Goal: Task Accomplishment & Management: Manage account settings

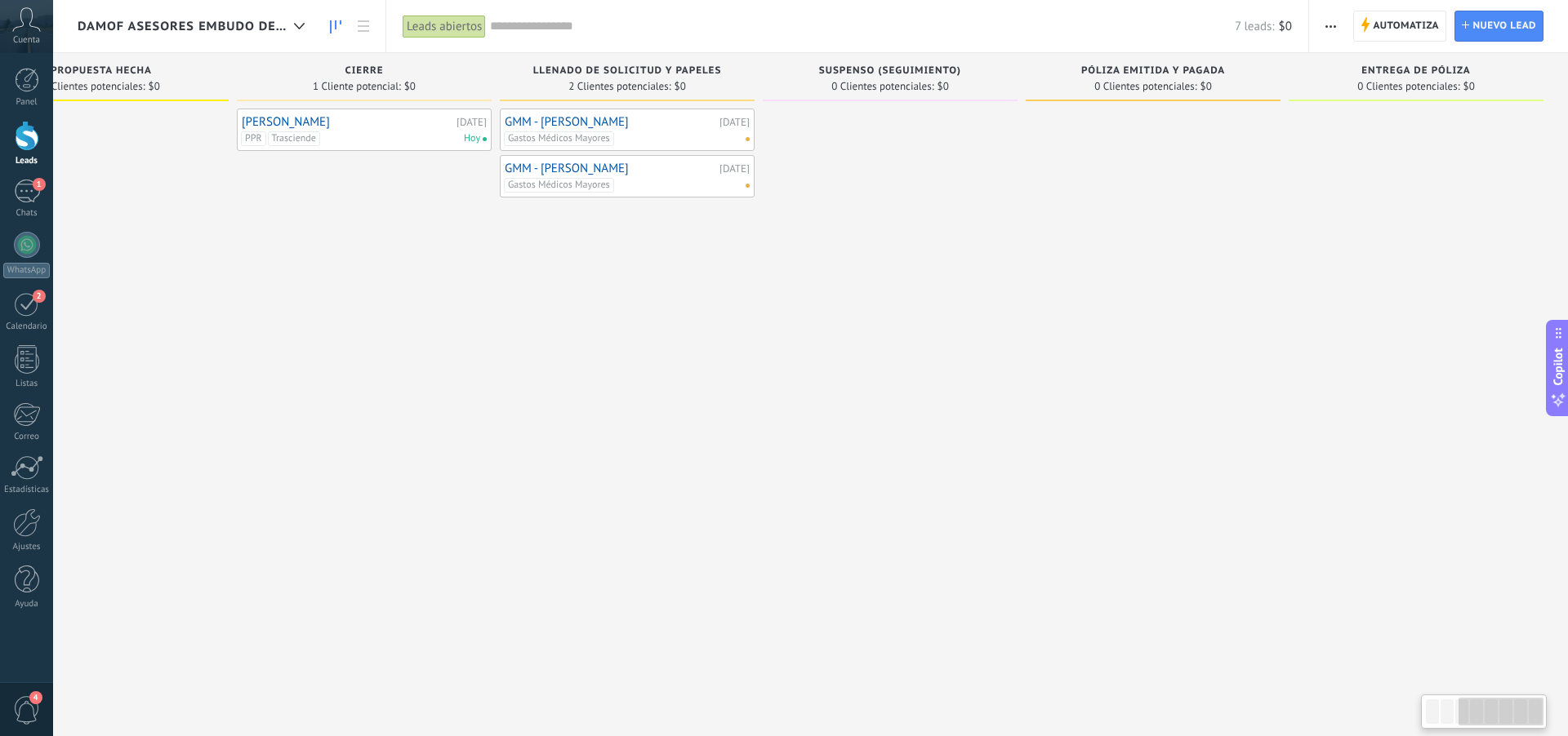
scroll to position [0, 630]
click at [1194, 131] on div at bounding box center [1152, 370] width 255 height 523
click at [1160, 116] on div at bounding box center [1152, 370] width 255 height 523
click at [1499, 35] on span "Nuevo lead" at bounding box center [1504, 26] width 63 height 29
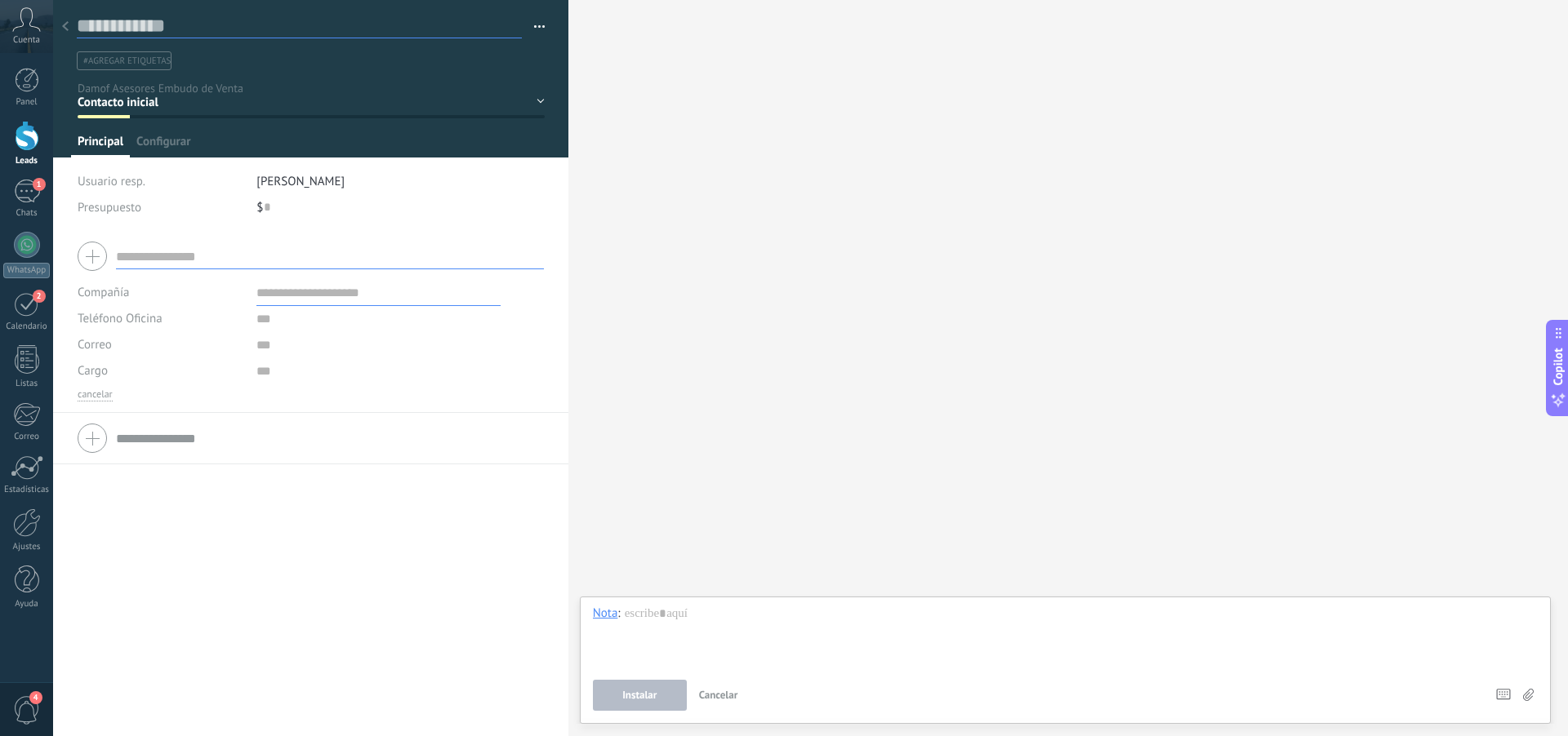
click at [249, 22] on input "text" at bounding box center [300, 25] width 445 height 24
type input "****"
click at [0, 0] on div "Contacto inicial Detección de Necesidades Propuesta hecha [GEOGRAPHIC_DATA] Lle…" at bounding box center [0, 0] width 0 height 0
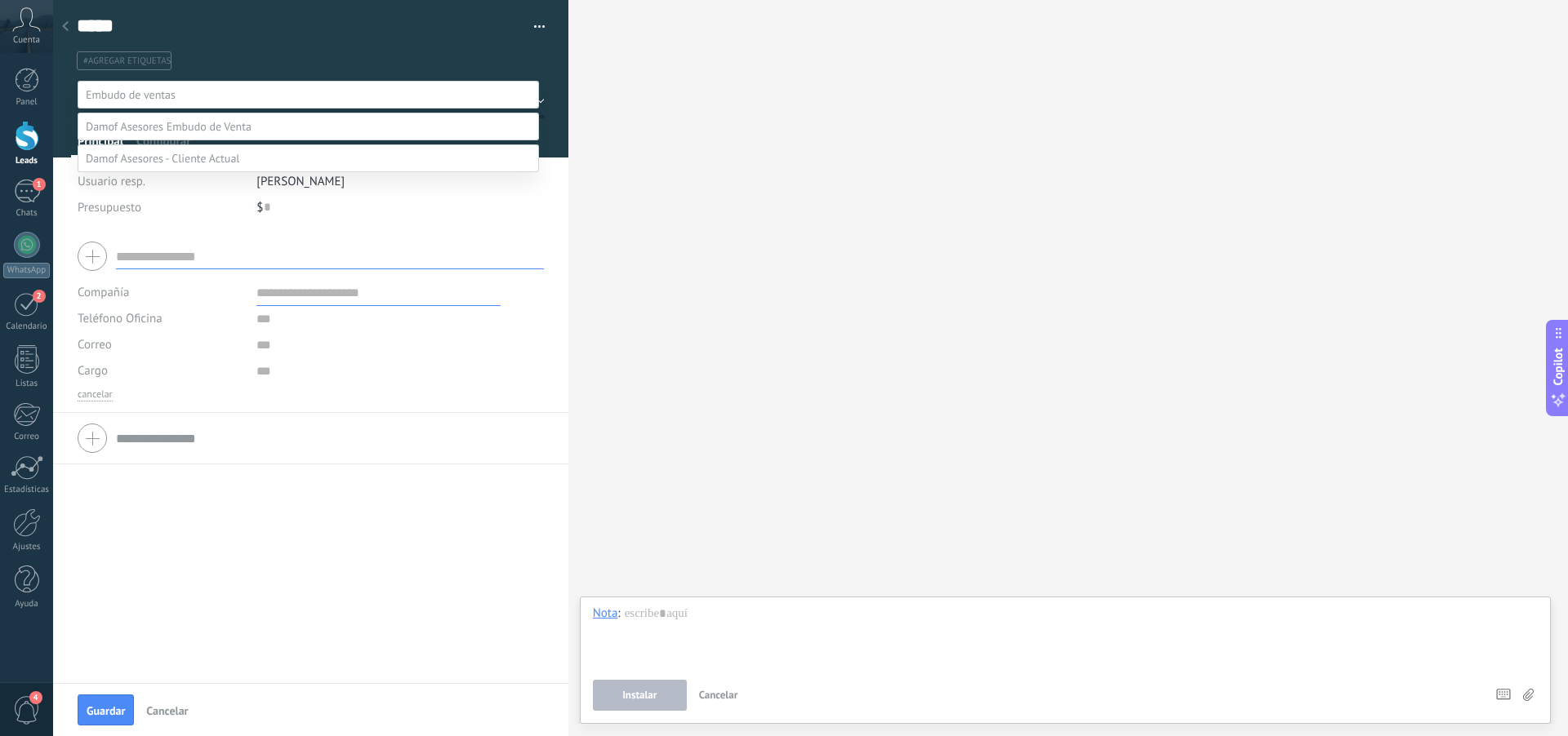
scroll to position [32, 0]
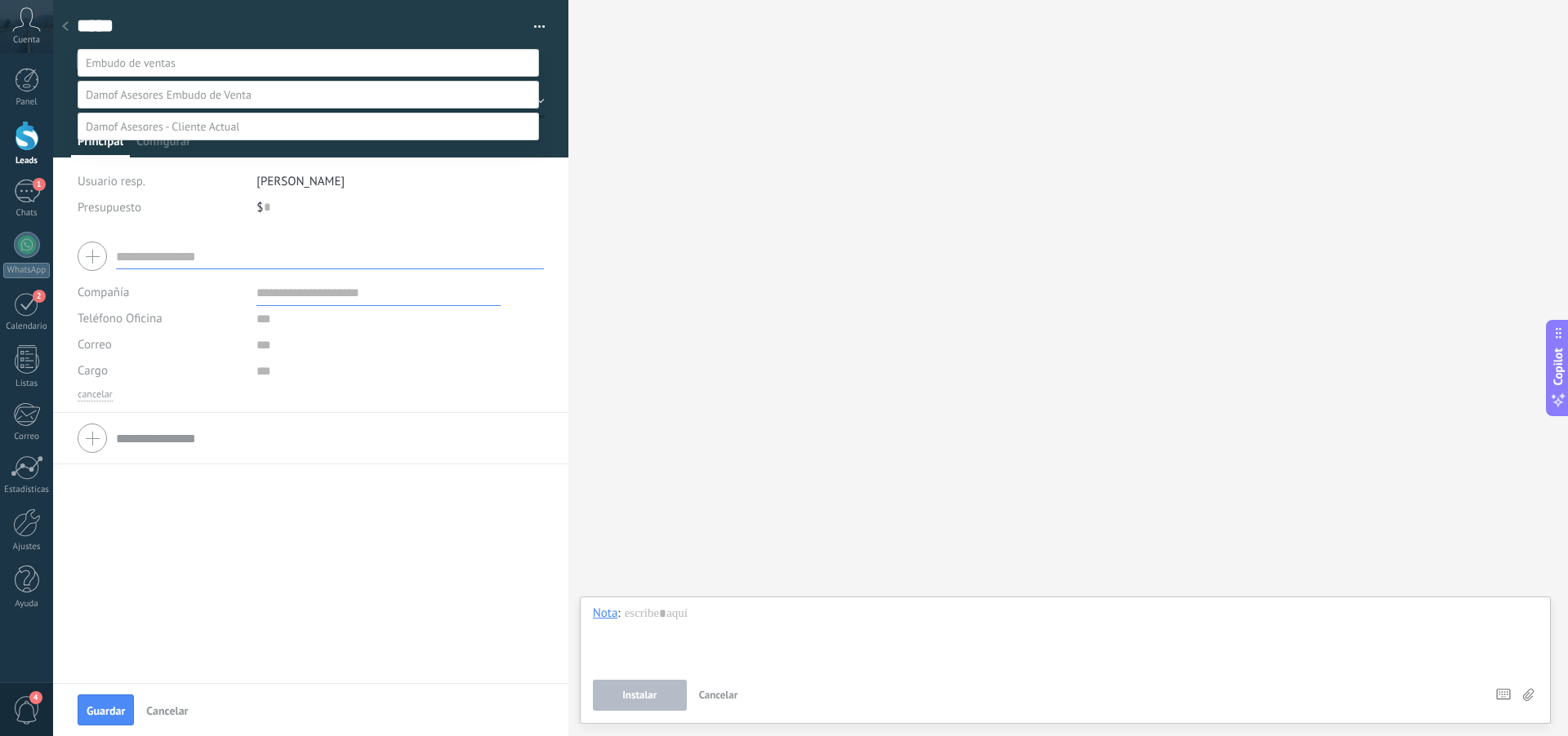
click at [0, 0] on label "Póliza Emitida y Pagada" at bounding box center [0, 0] width 0 height 0
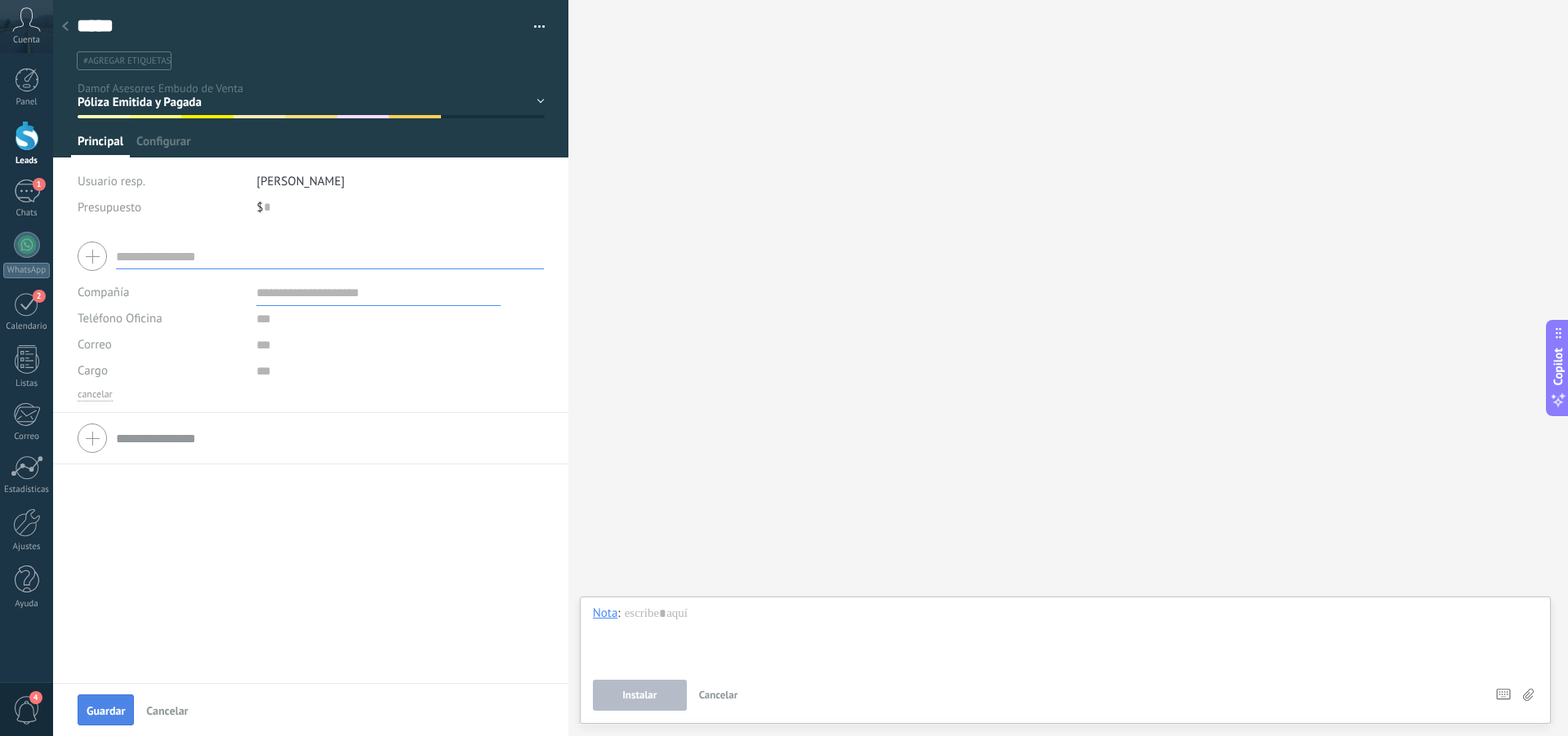
click at [103, 716] on span "Guardar" at bounding box center [105, 712] width 38 height 12
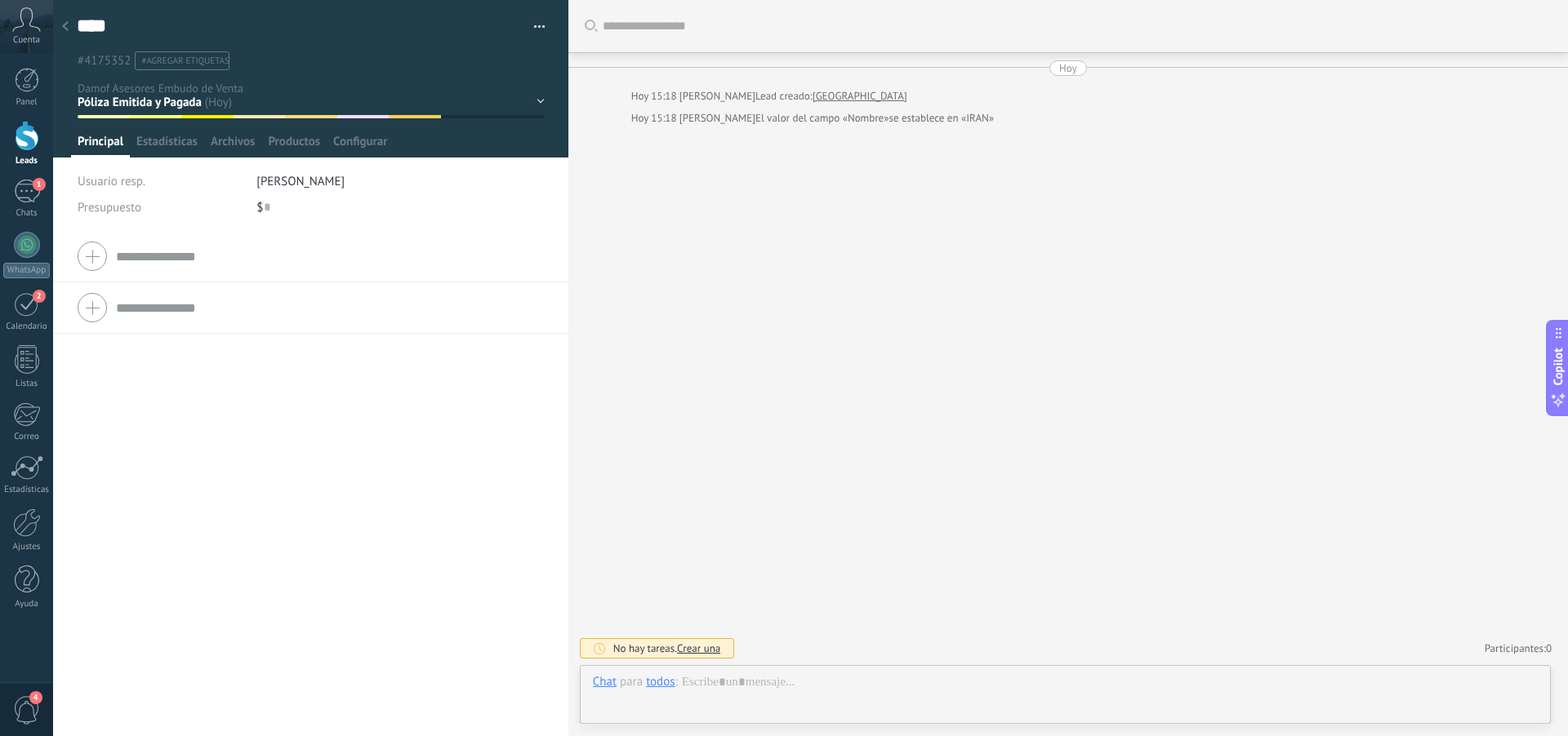
scroll to position [24, 0]
click at [66, 32] on div at bounding box center [64, 27] width 22 height 32
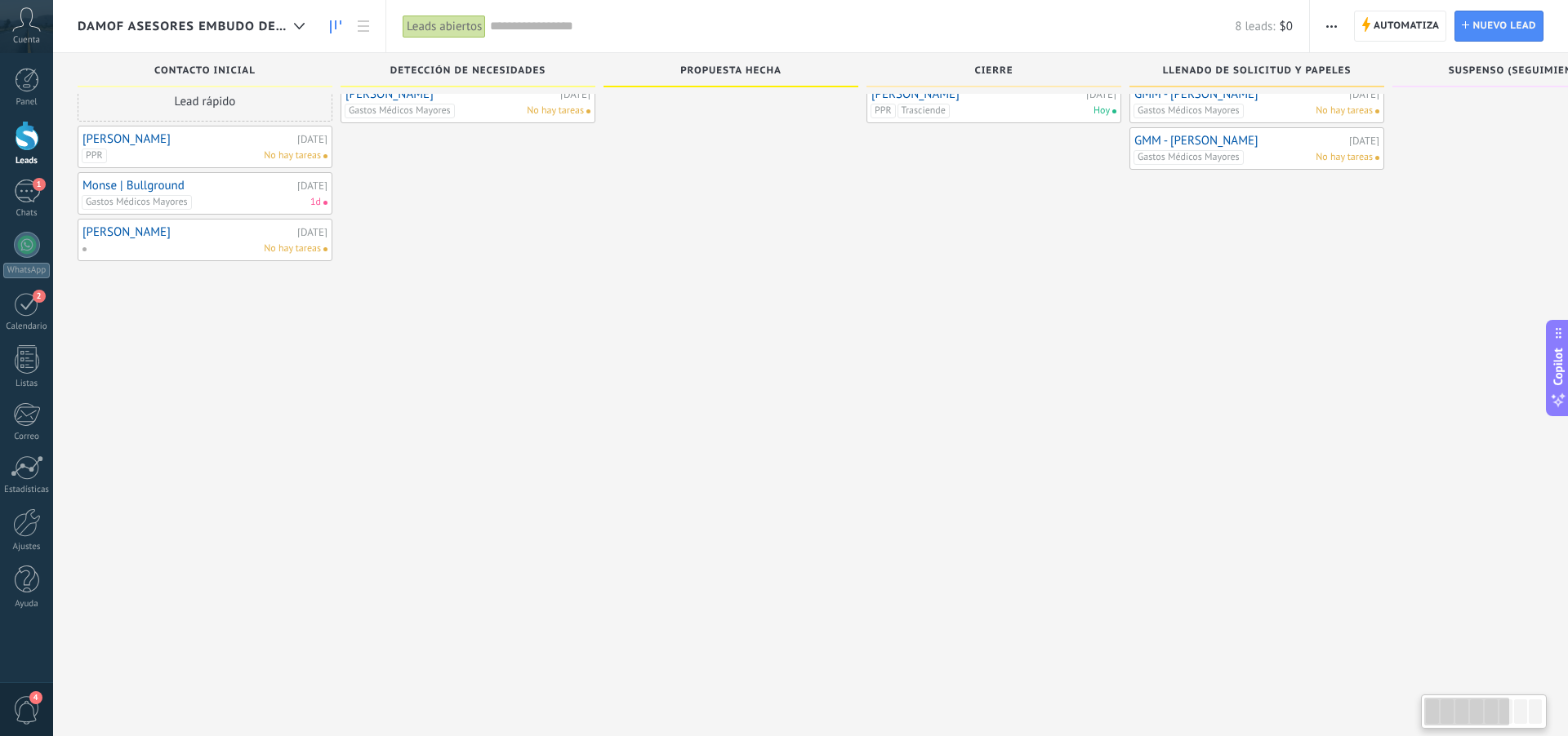
scroll to position [14, 0]
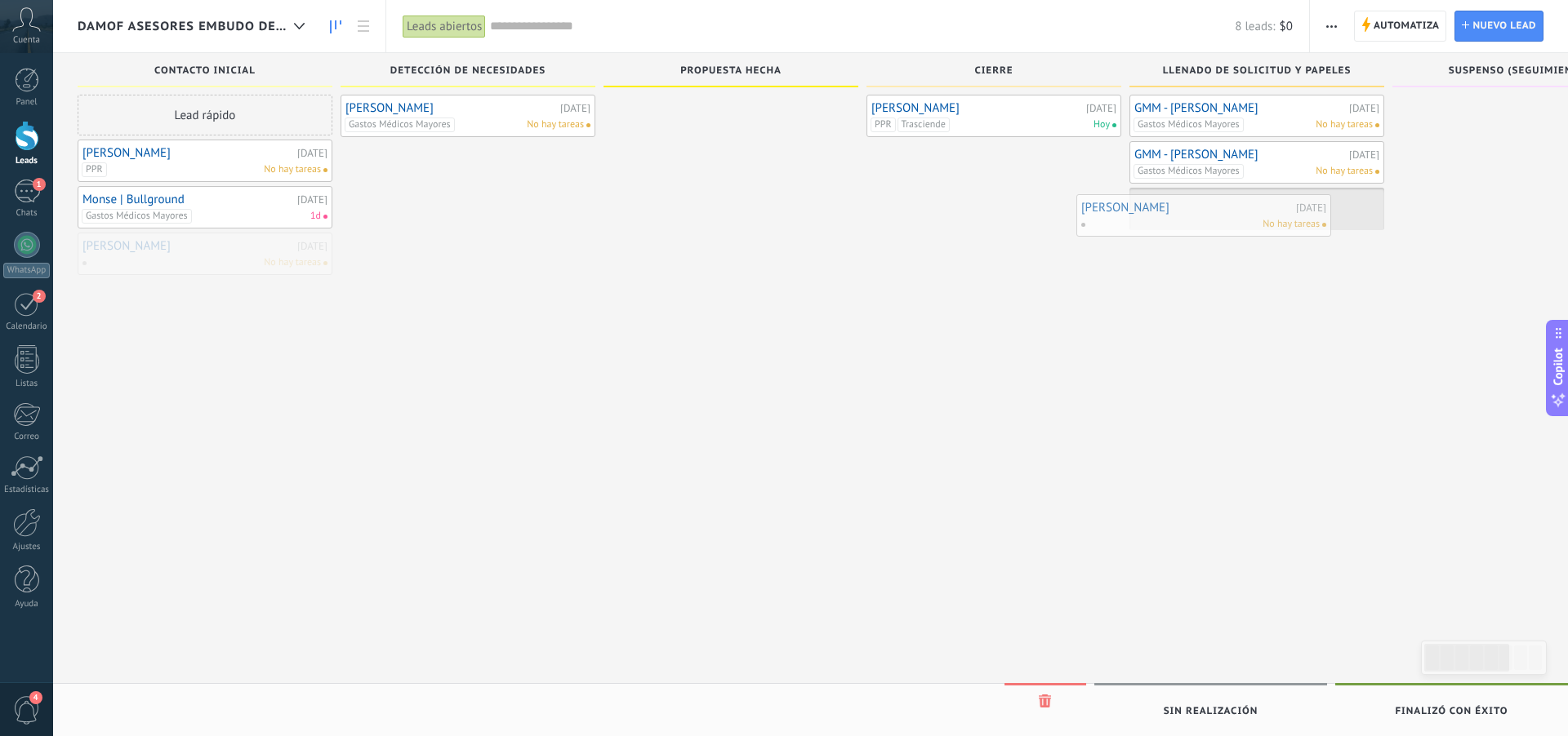
drag, startPoint x: 246, startPoint y: 257, endPoint x: 1244, endPoint y: 218, distance: 998.8
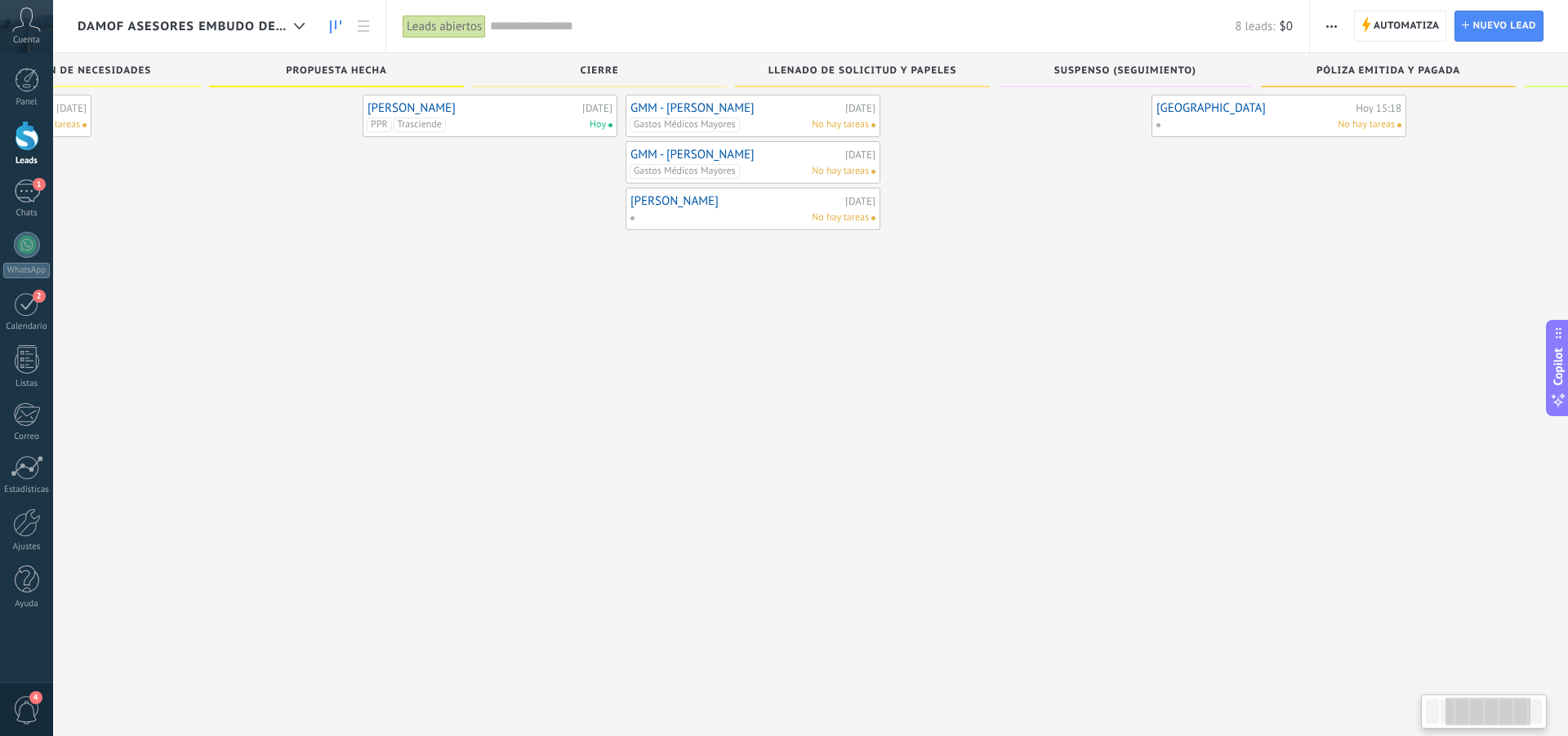
scroll to position [0, 617]
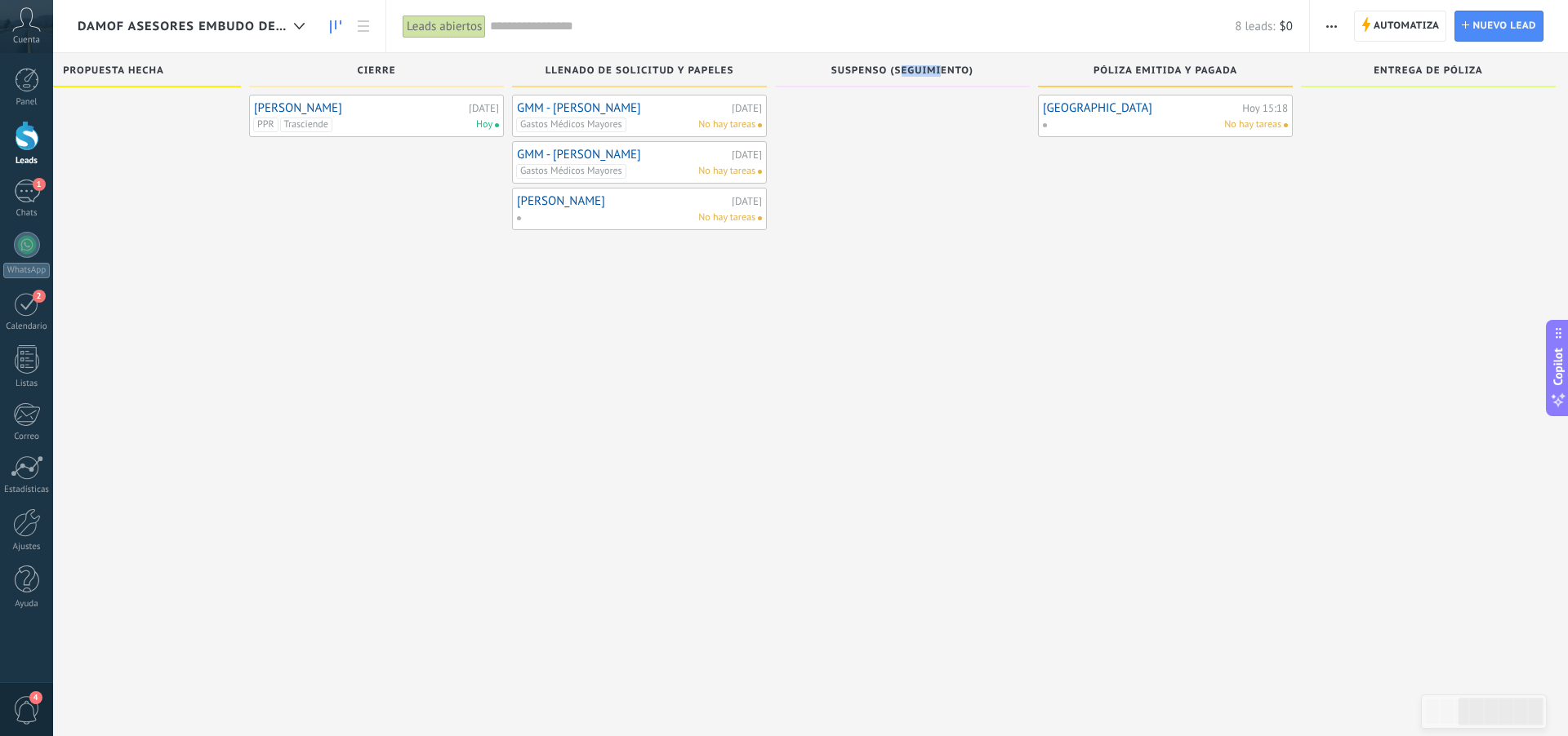
drag, startPoint x: 900, startPoint y: 72, endPoint x: 939, endPoint y: 72, distance: 39.0
click at [940, 72] on span "Suspenso (seguimiento)" at bounding box center [902, 71] width 143 height 12
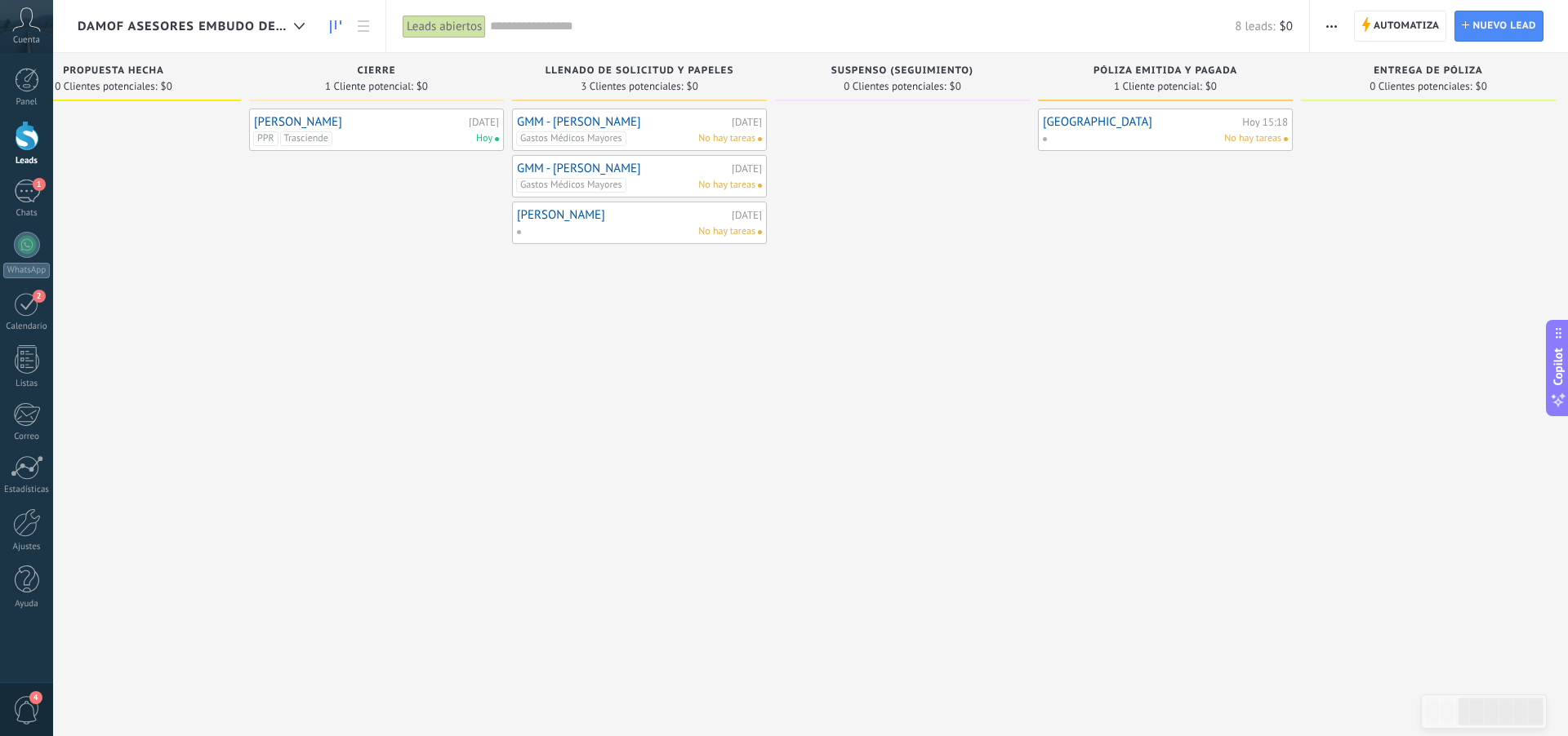
click at [940, 193] on div at bounding box center [902, 370] width 255 height 523
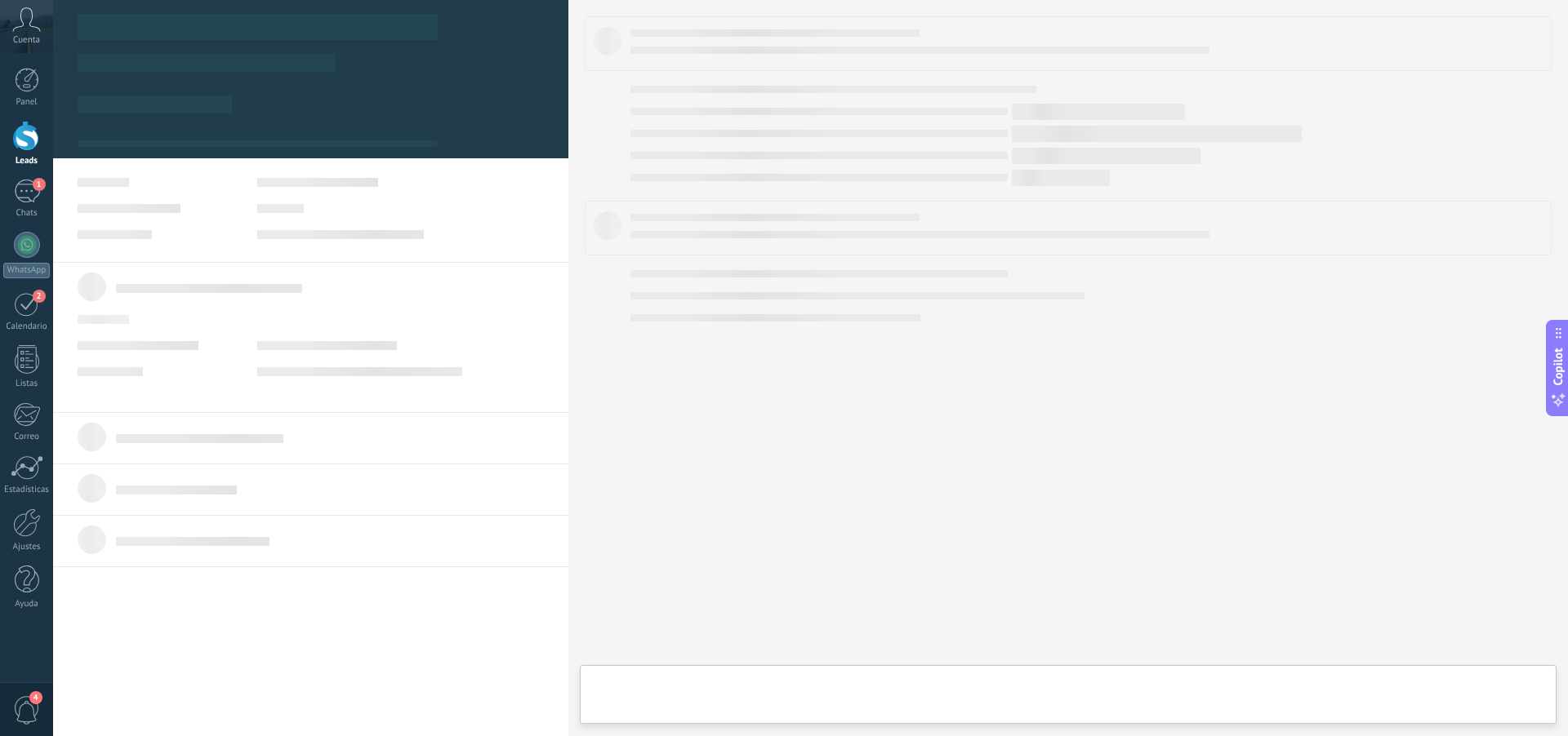
scroll to position [0, 630]
type textarea "****"
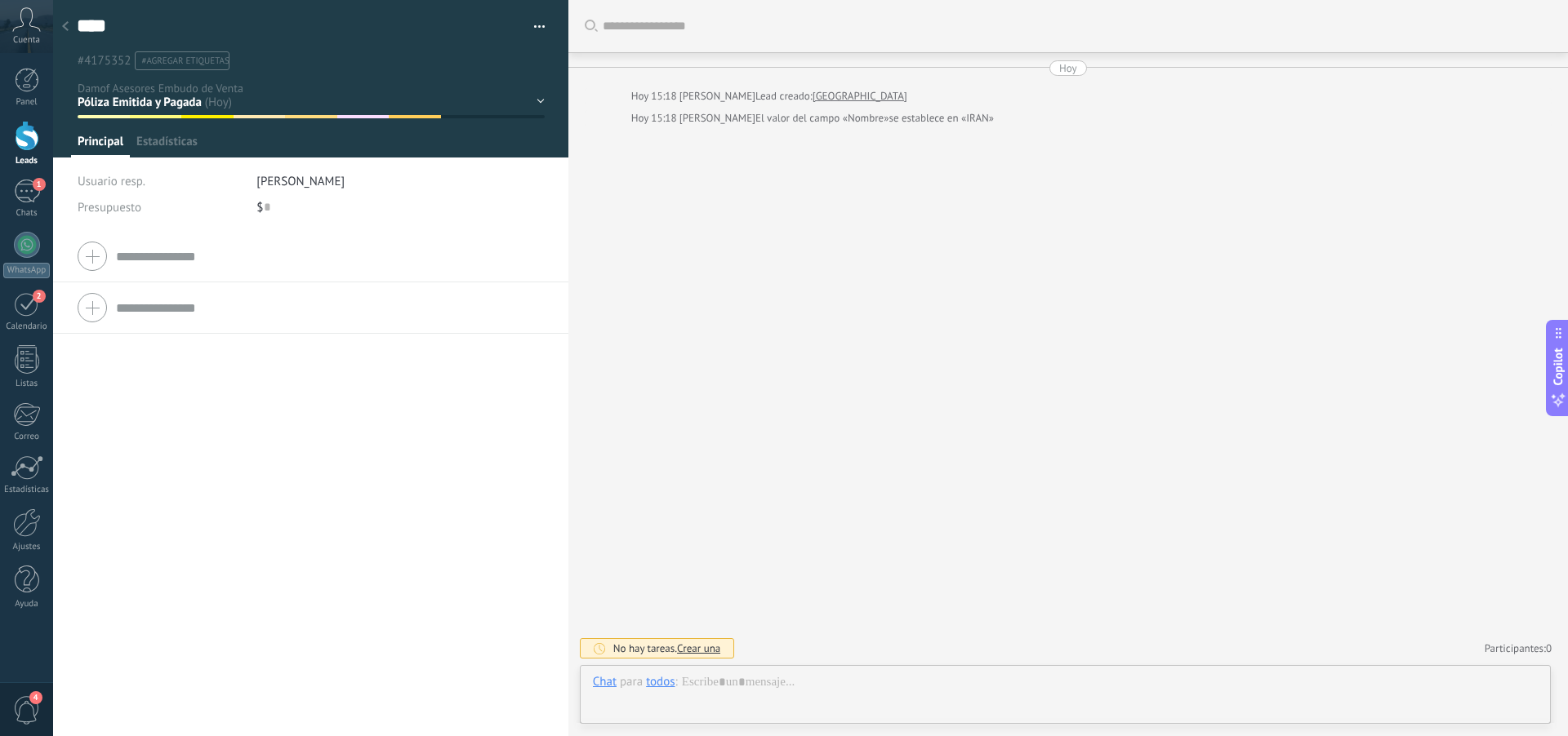
scroll to position [24, 0]
click at [67, 27] on icon at bounding box center [65, 26] width 7 height 10
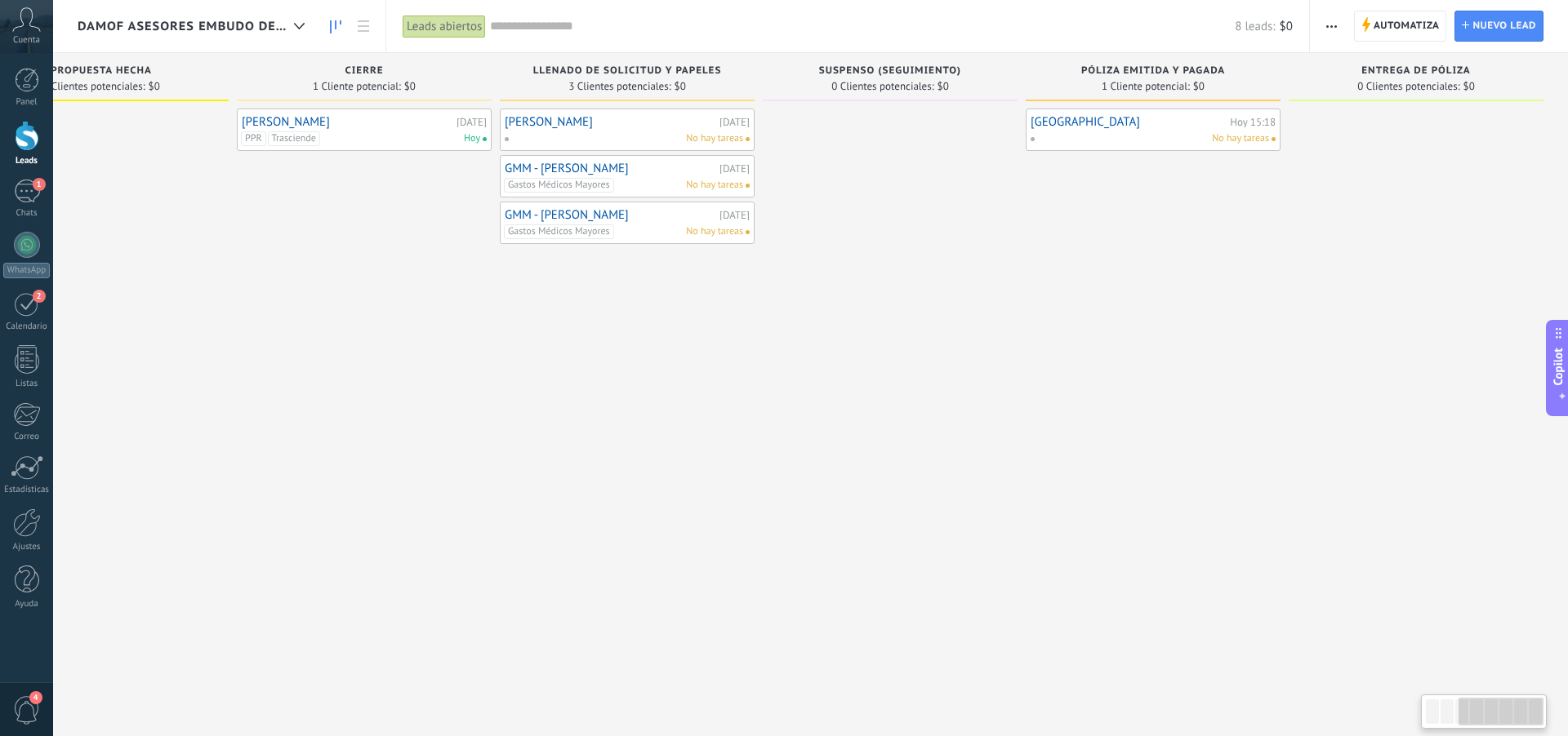
scroll to position [0, 630]
click at [37, 313] on div "2" at bounding box center [26, 305] width 26 height 25
